Goal: Information Seeking & Learning: Compare options

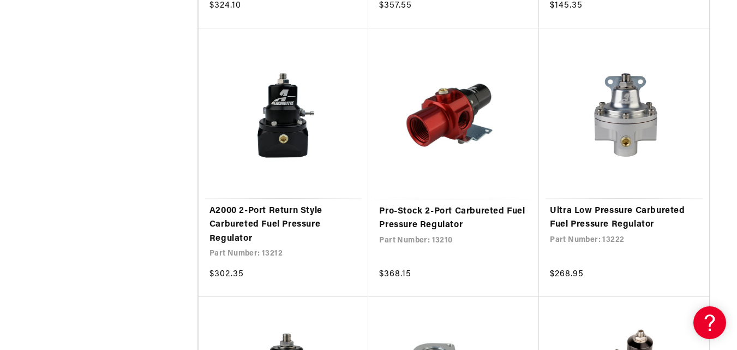
scroll to position [2018, 0]
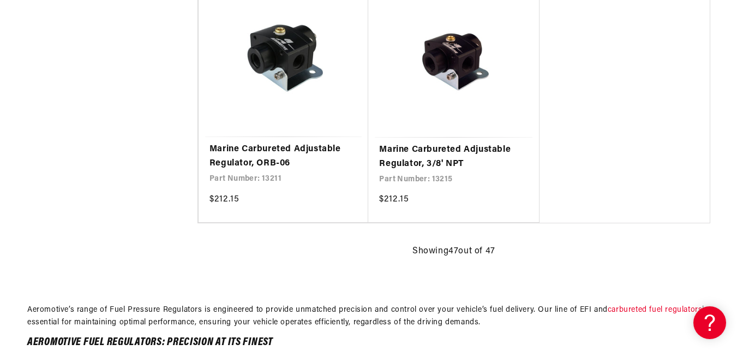
scroll to position [4364, 0]
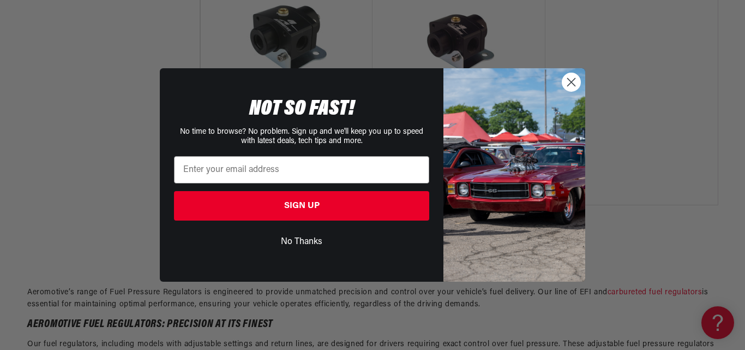
click at [578, 84] on circle "Close dialog" at bounding box center [571, 82] width 18 height 18
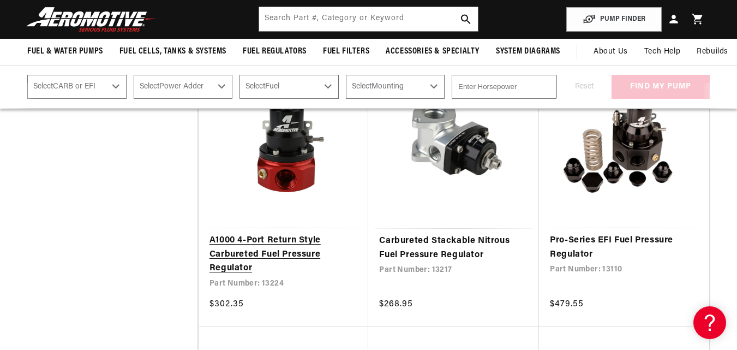
scroll to position [2059, 0]
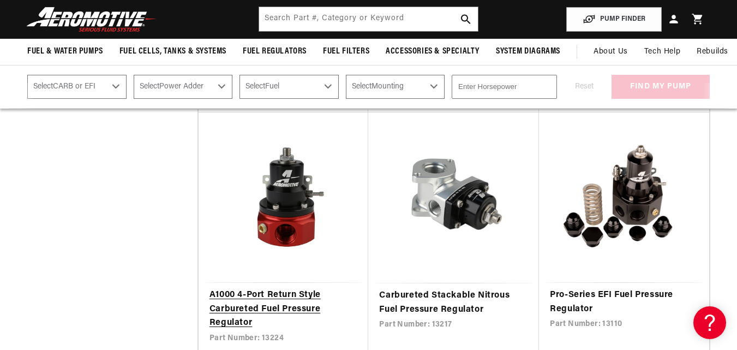
click at [290, 288] on link "A1000 4-Port Return Style Carbureted Fuel Pressure Regulator" at bounding box center [283, 309] width 148 height 42
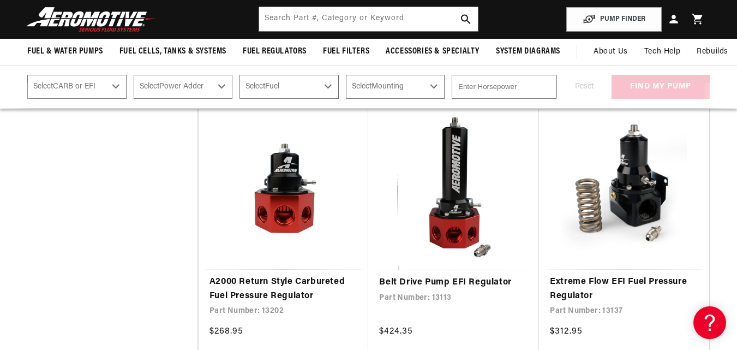
scroll to position [1241, 0]
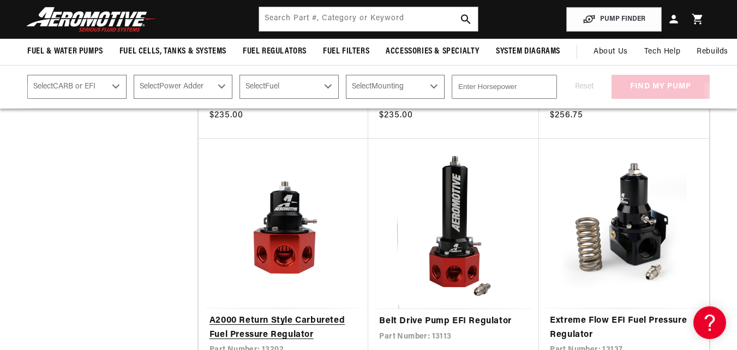
click at [298, 314] on link "A2000 Return Style Carbureted Fuel Pressure Regulator" at bounding box center [283, 328] width 148 height 28
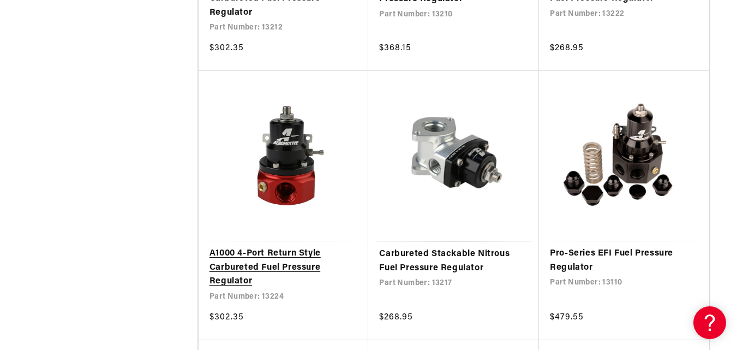
scroll to position [2128, 0]
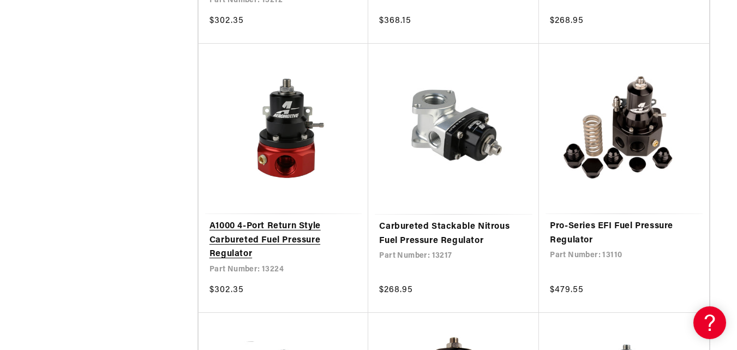
click at [295, 225] on link "A1000 4-Port Return Style Carbureted Fuel Pressure Regulator" at bounding box center [283, 240] width 148 height 42
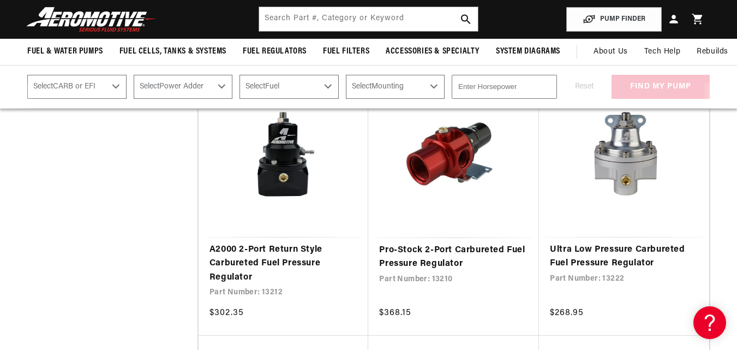
scroll to position [1835, 0]
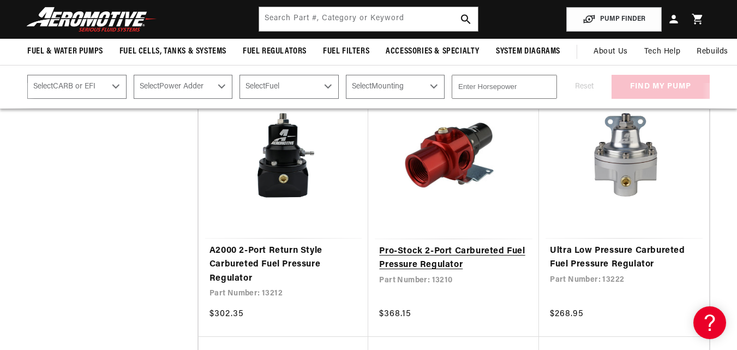
click at [442, 244] on link "Pro-Stock 2-Port Carbureted Fuel Pressure Regulator" at bounding box center [453, 258] width 149 height 28
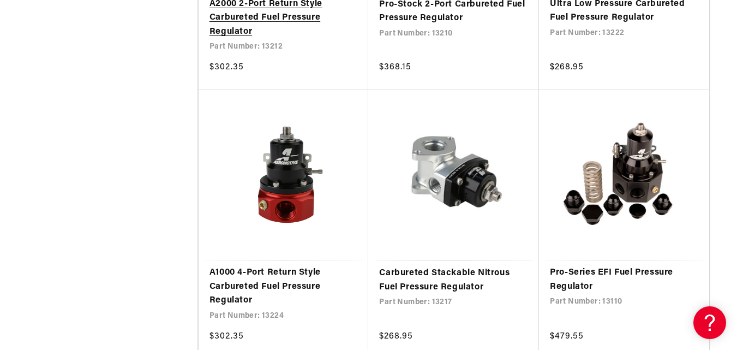
scroll to position [2107, 0]
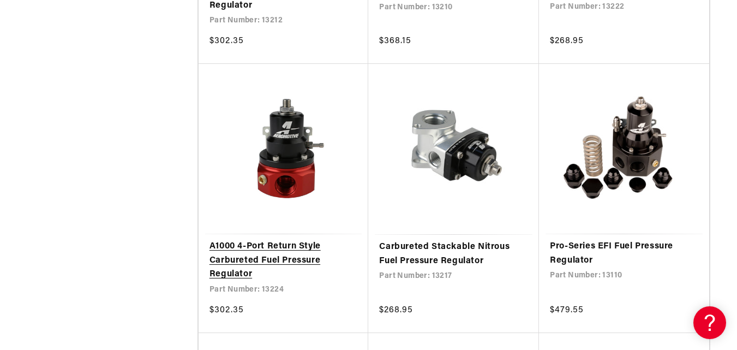
click at [283, 242] on link "A1000 4-Port Return Style Carbureted Fuel Pressure Regulator" at bounding box center [283, 260] width 148 height 42
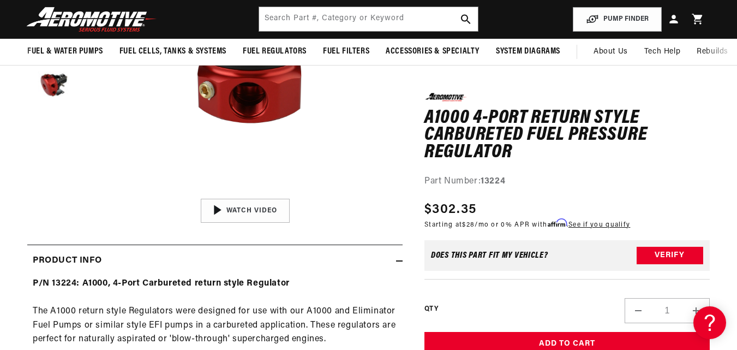
scroll to position [273, 0]
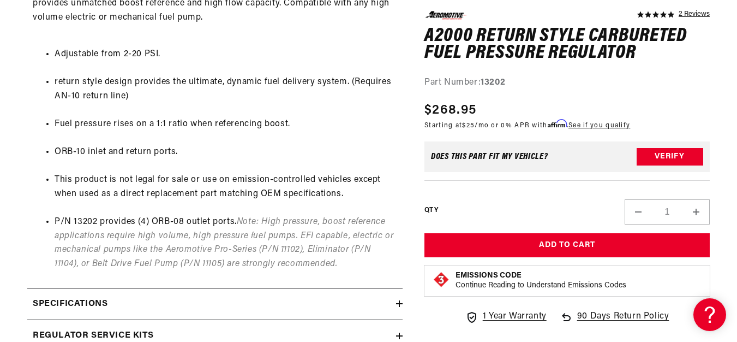
scroll to position [655, 0]
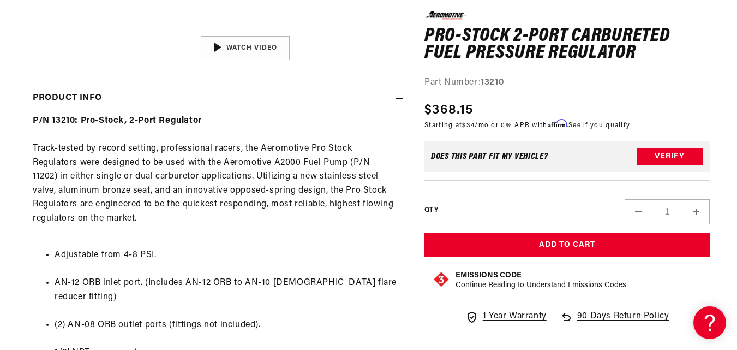
scroll to position [491, 0]
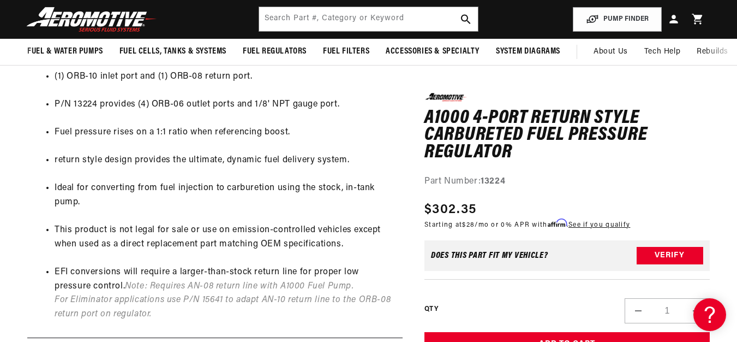
scroll to position [600, 0]
